Goal: Task Accomplishment & Management: Manage account settings

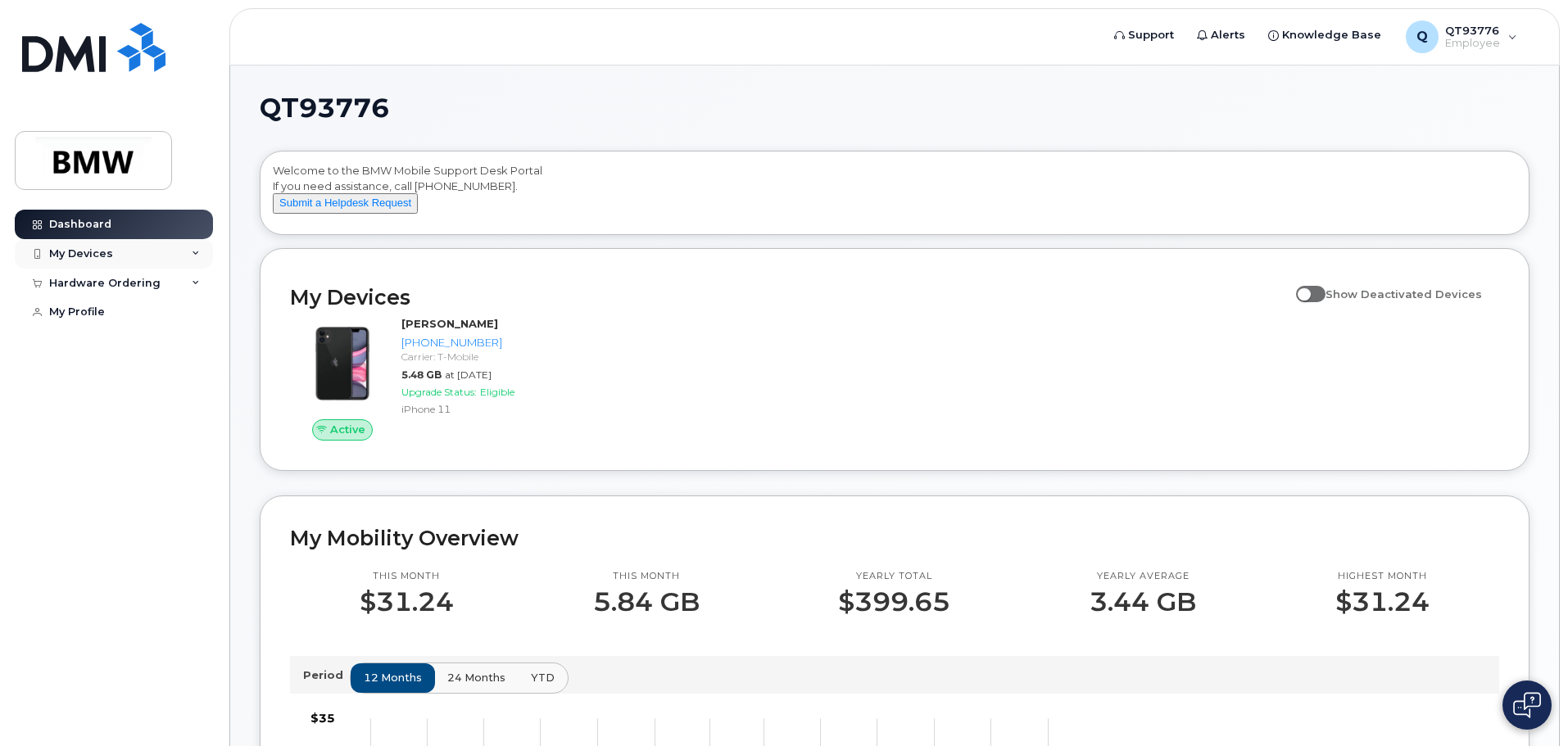
click at [201, 254] on div "My Devices" at bounding box center [114, 254] width 198 height 29
click at [197, 252] on icon at bounding box center [196, 254] width 8 height 8
click at [192, 378] on div "Hardware Ordering" at bounding box center [114, 371] width 198 height 29
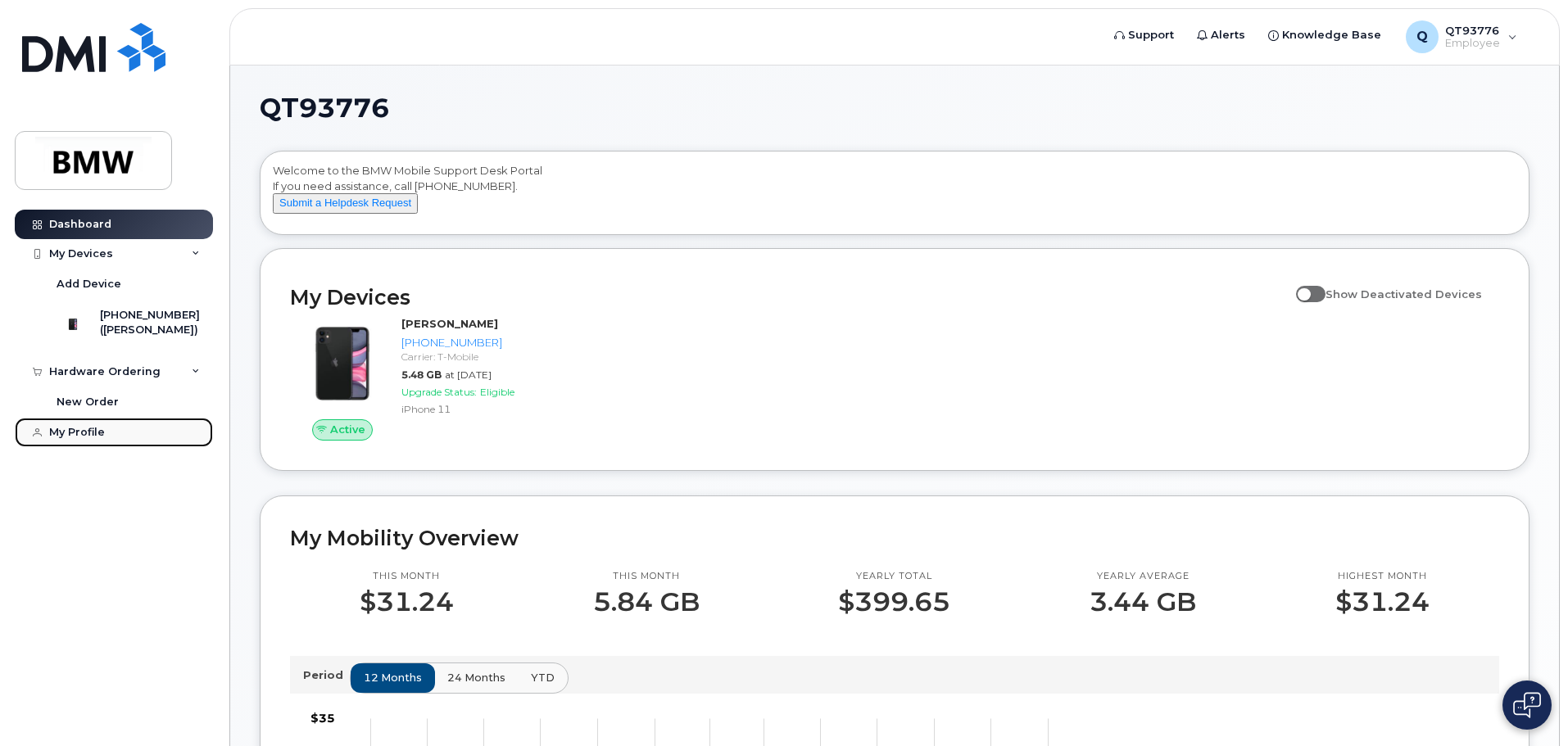
click at [70, 439] on div "My Profile" at bounding box center [76, 433] width 55 height 13
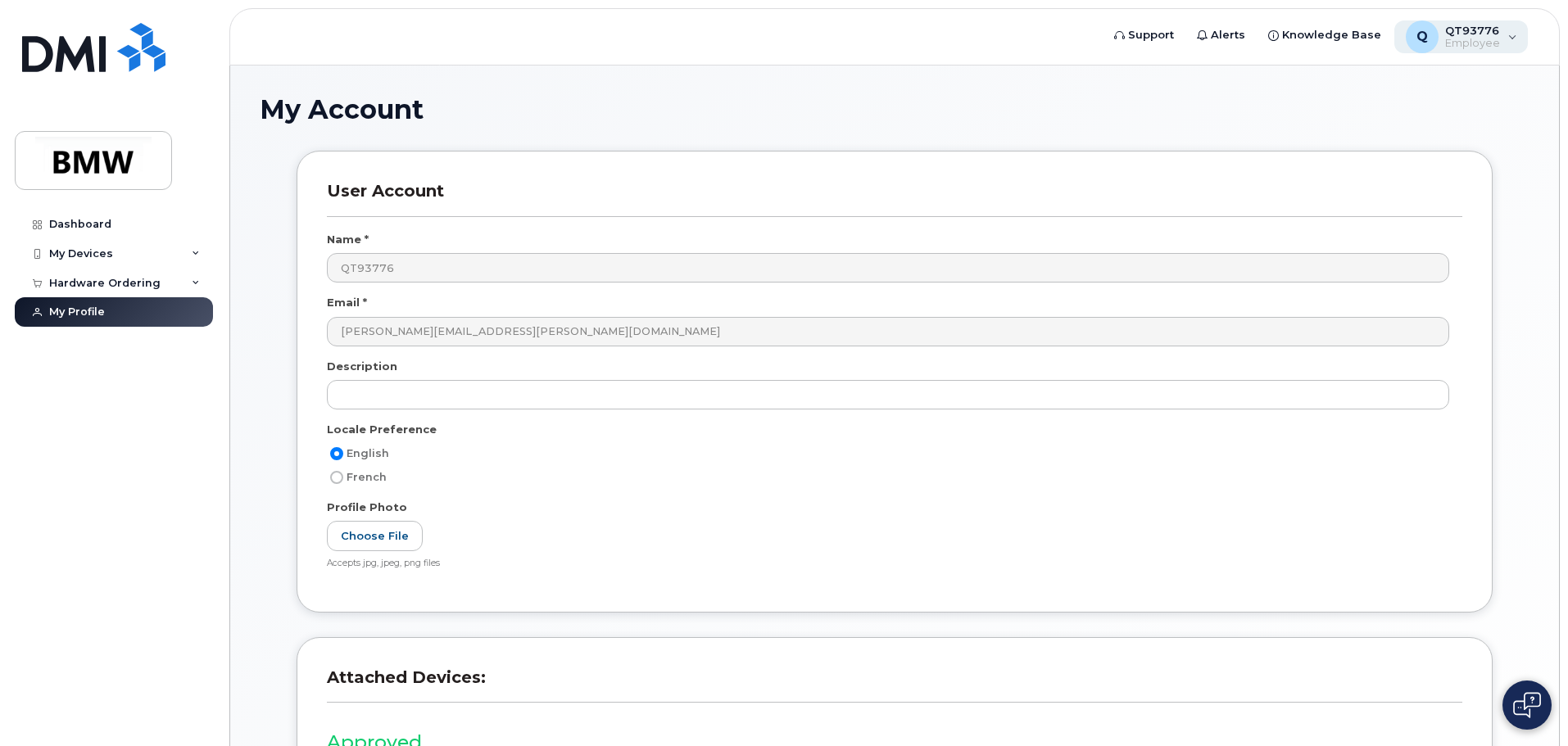
click at [1516, 42] on div "Q QT93776 Employee" at bounding box center [1461, 36] width 134 height 33
click at [1292, 108] on div "English Français" at bounding box center [1408, 109] width 236 height 64
click at [1339, 110] on div "English Français" at bounding box center [1409, 108] width 210 height 38
click at [1166, 135] on div "My Account" at bounding box center [894, 122] width 1270 height 55
click at [1301, 33] on span "Knowledge Base" at bounding box center [1332, 34] width 99 height 16
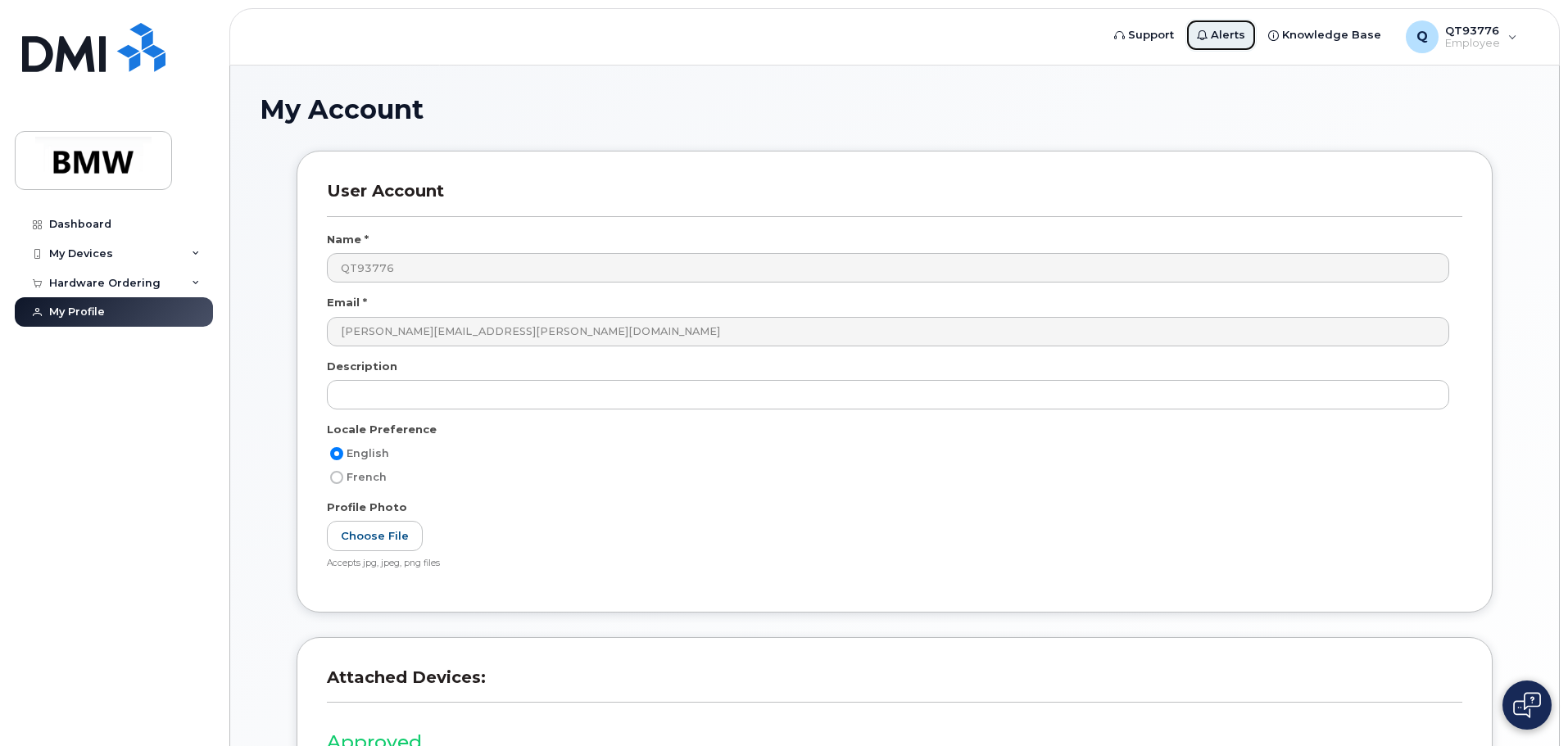
click at [1234, 36] on span "Alerts" at bounding box center [1228, 34] width 34 height 16
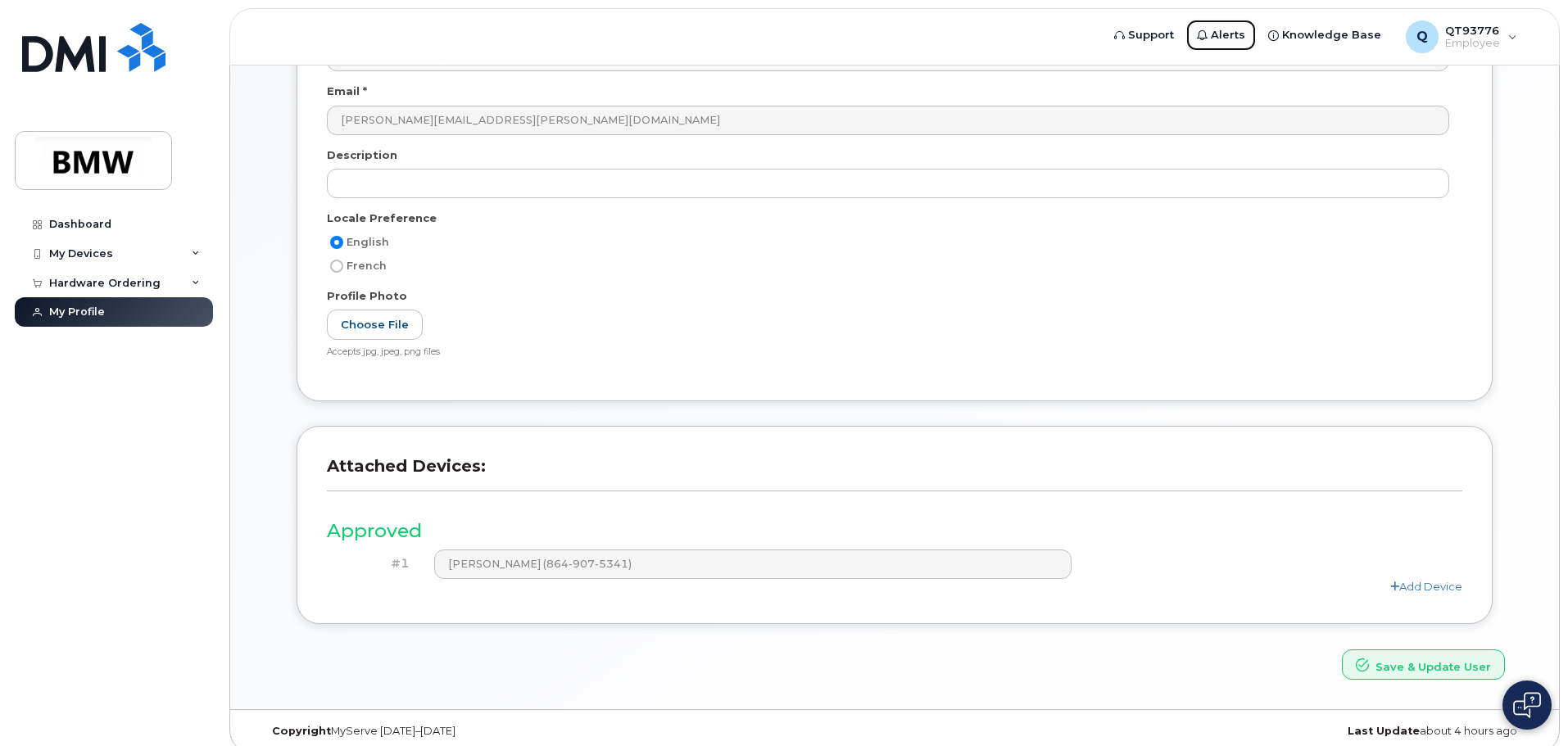
scroll to position [227, 0]
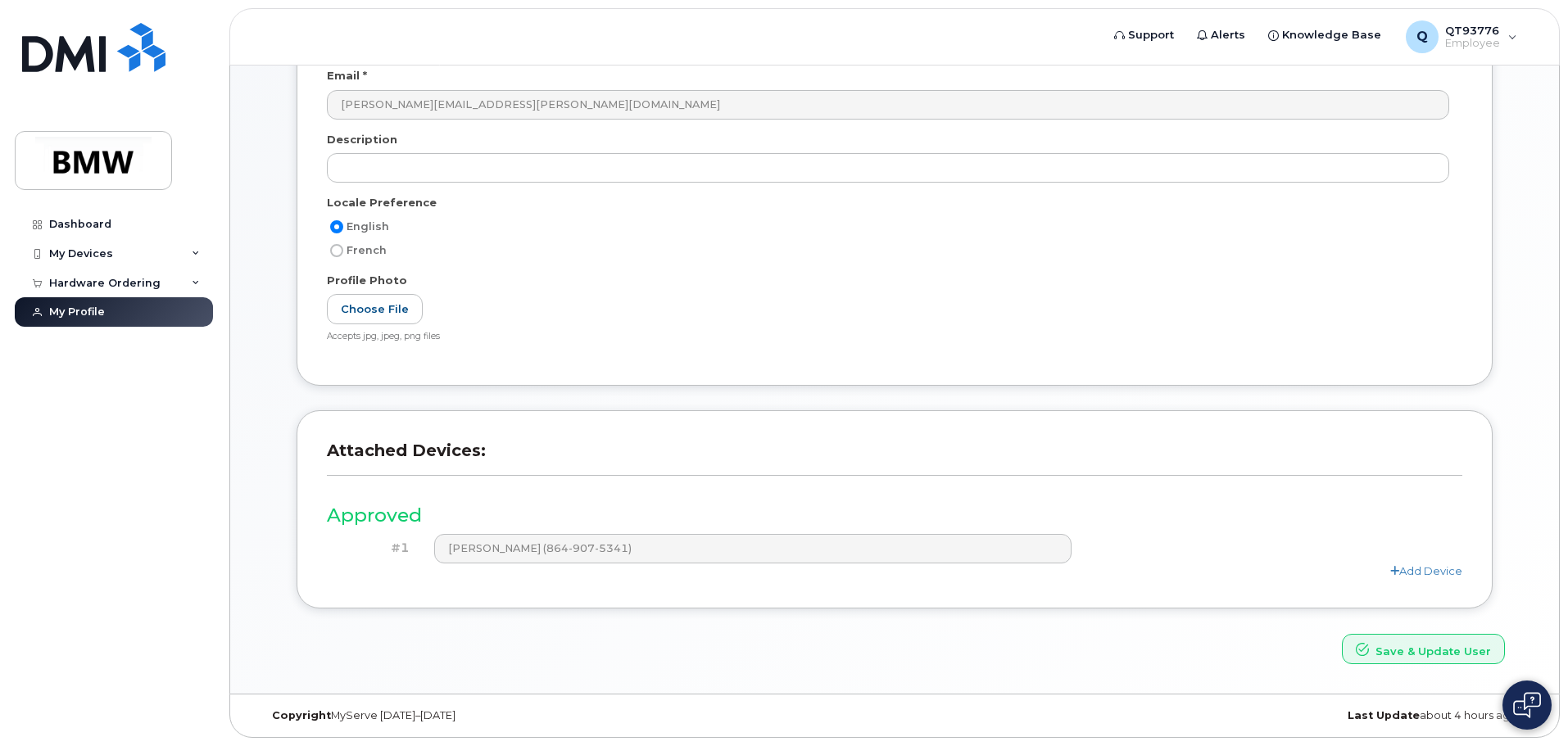
click at [1521, 591] on div "User Account Name * QT93776 Email * [PERSON_NAME][EMAIL_ADDRESS][PERSON_NAME][D…" at bounding box center [894, 293] width 1270 height 741
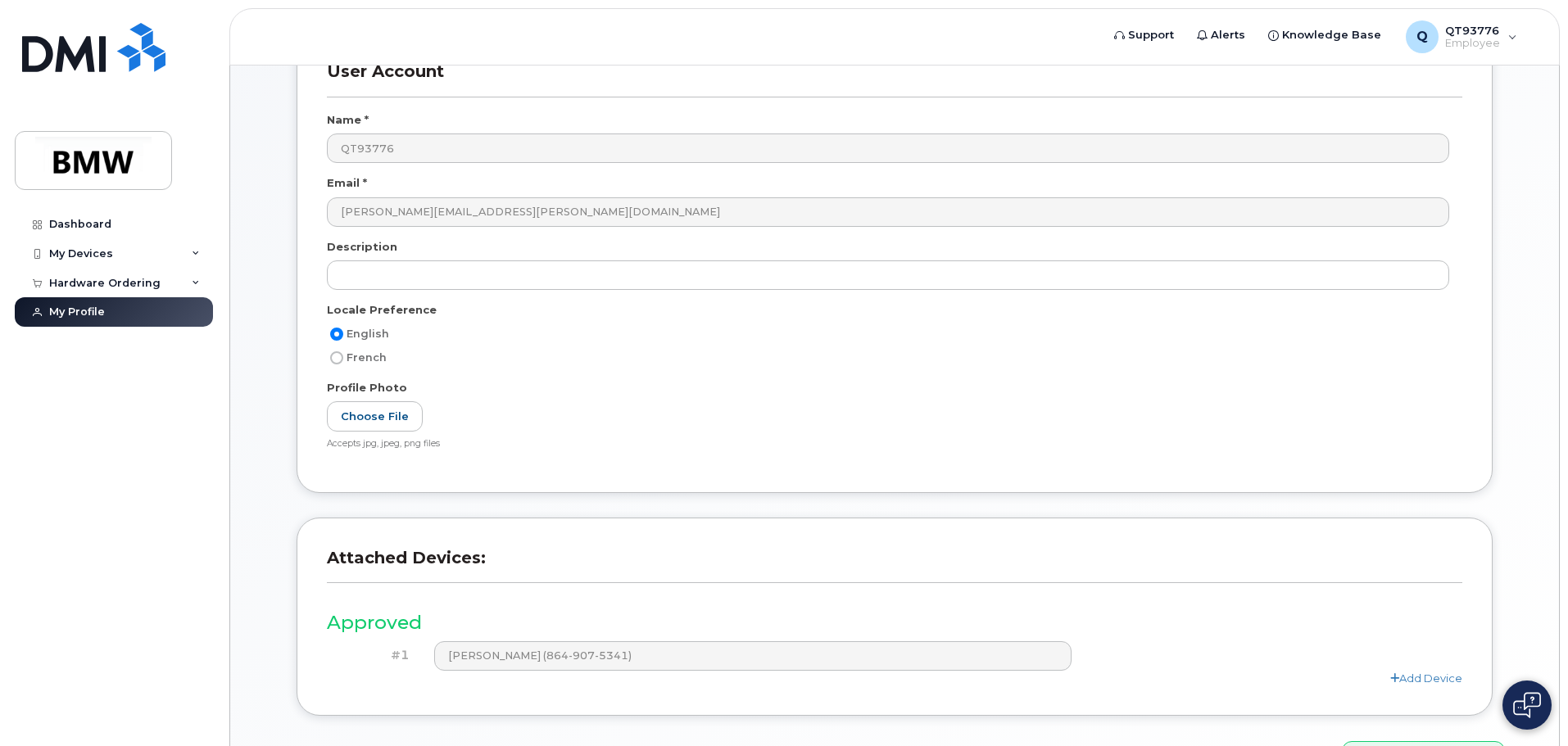
scroll to position [0, 0]
